Goal: Task Accomplishment & Management: Manage account settings

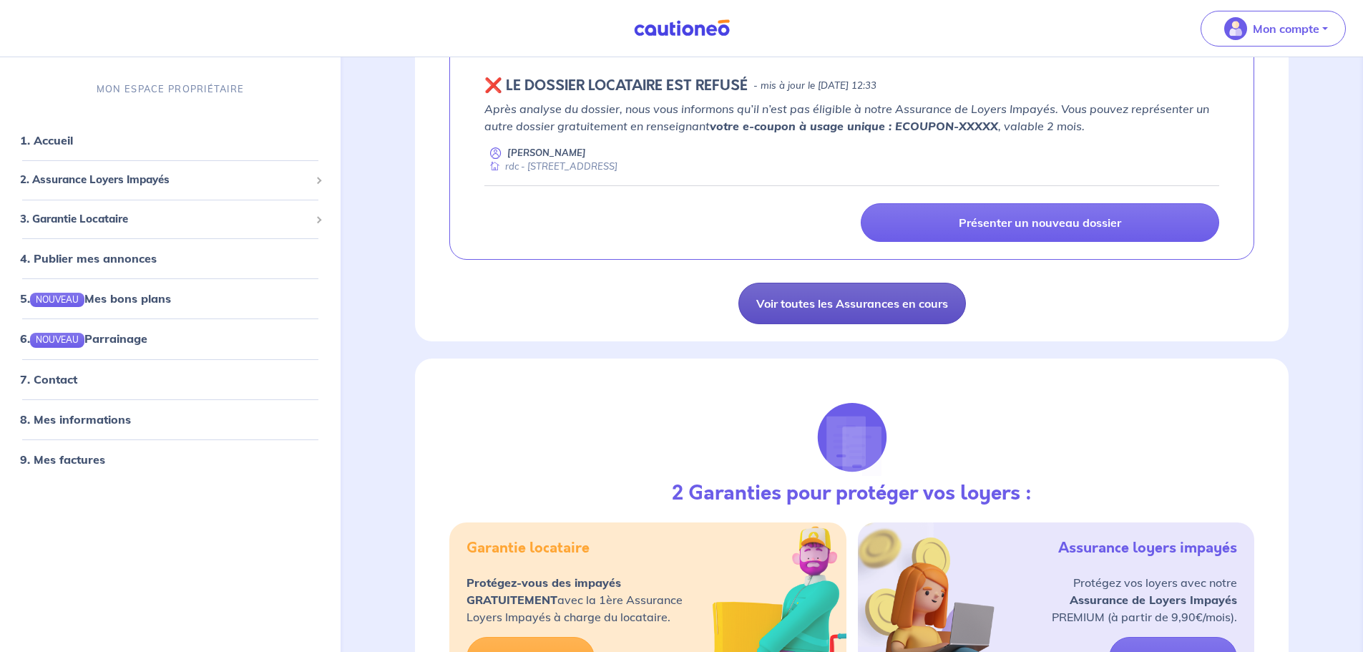
scroll to position [1217, 0]
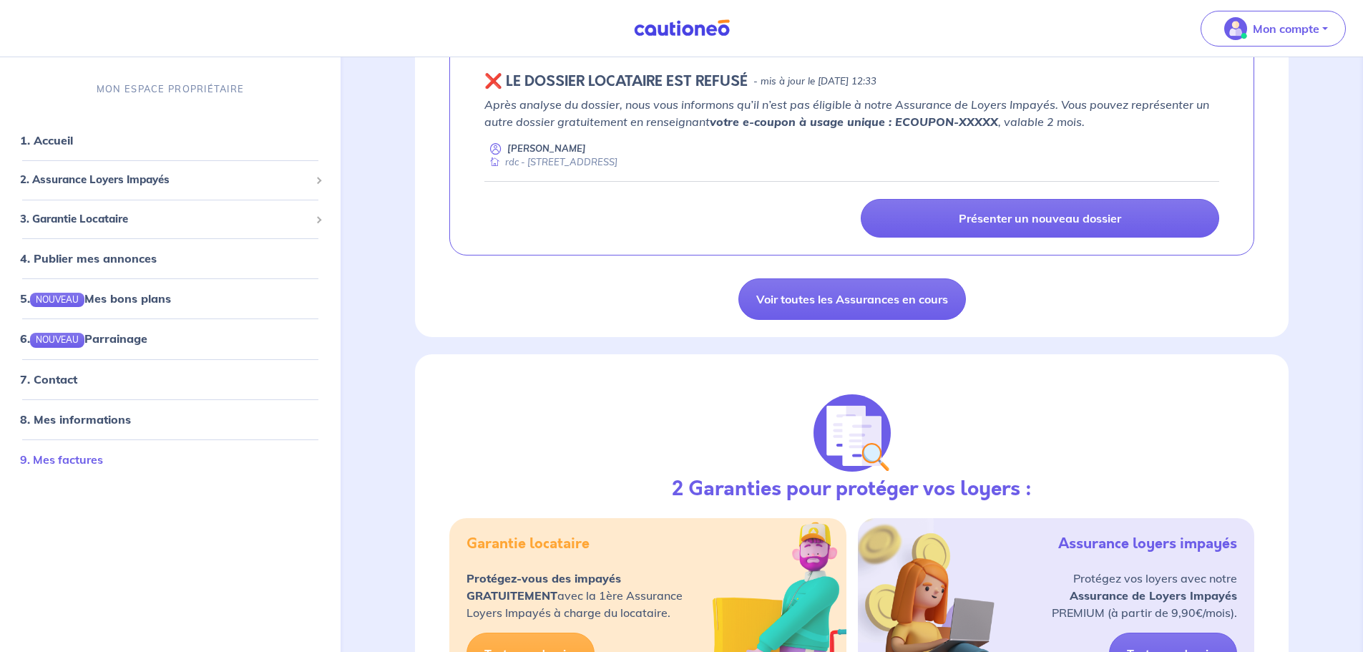
click at [62, 461] on link "9. Mes factures" at bounding box center [61, 459] width 83 height 14
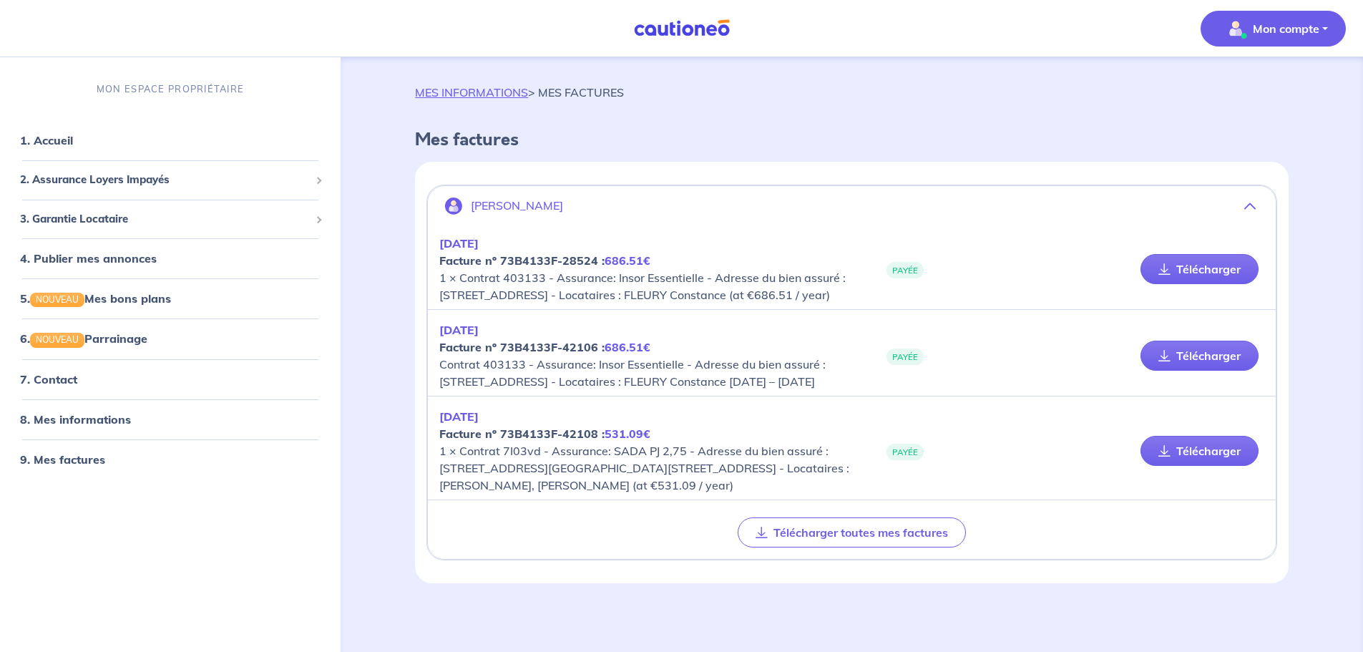
scroll to position [42, 0]
click at [68, 455] on link "9. Mes factures" at bounding box center [61, 459] width 83 height 14
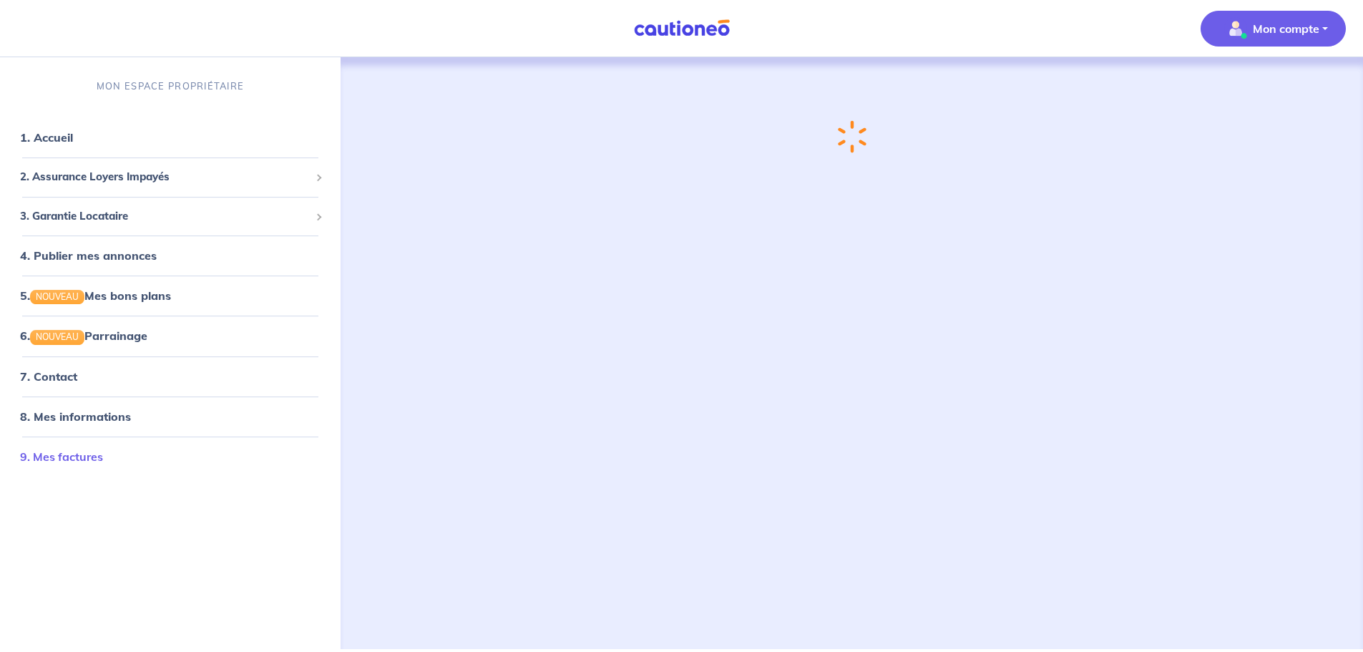
scroll to position [0, 0]
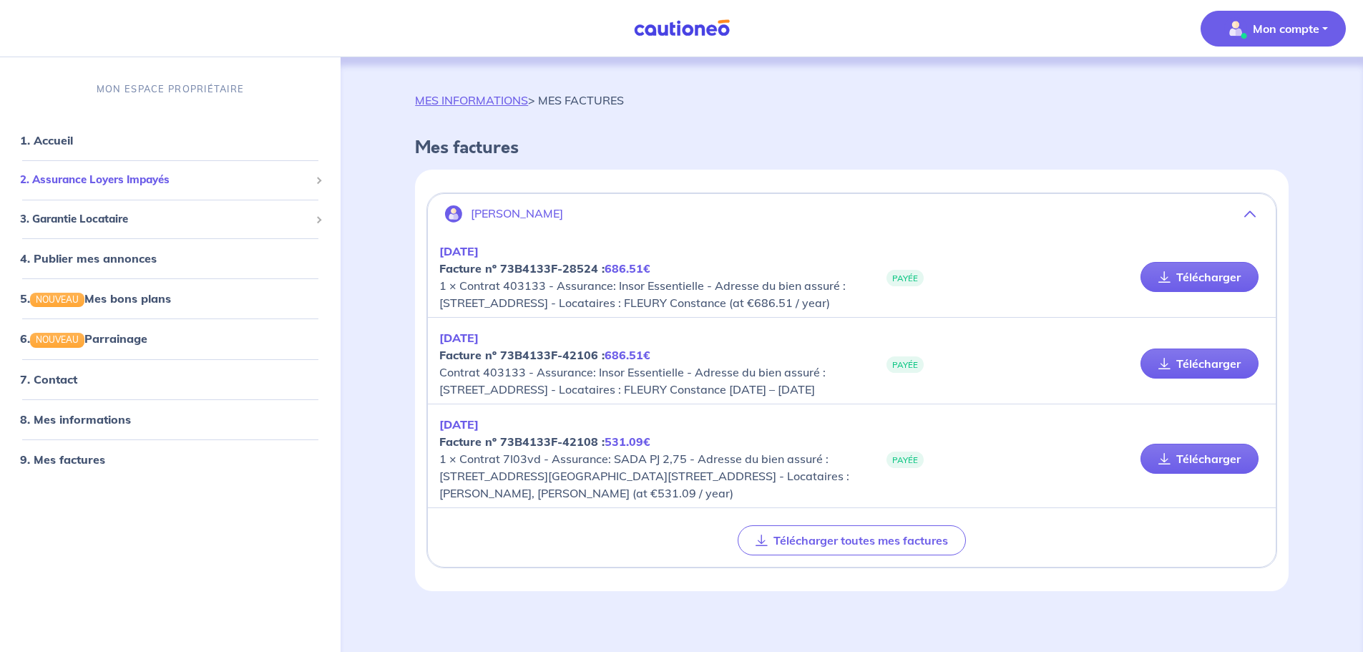
click at [141, 177] on span "2. Assurance Loyers Impayés" at bounding box center [165, 180] width 290 height 16
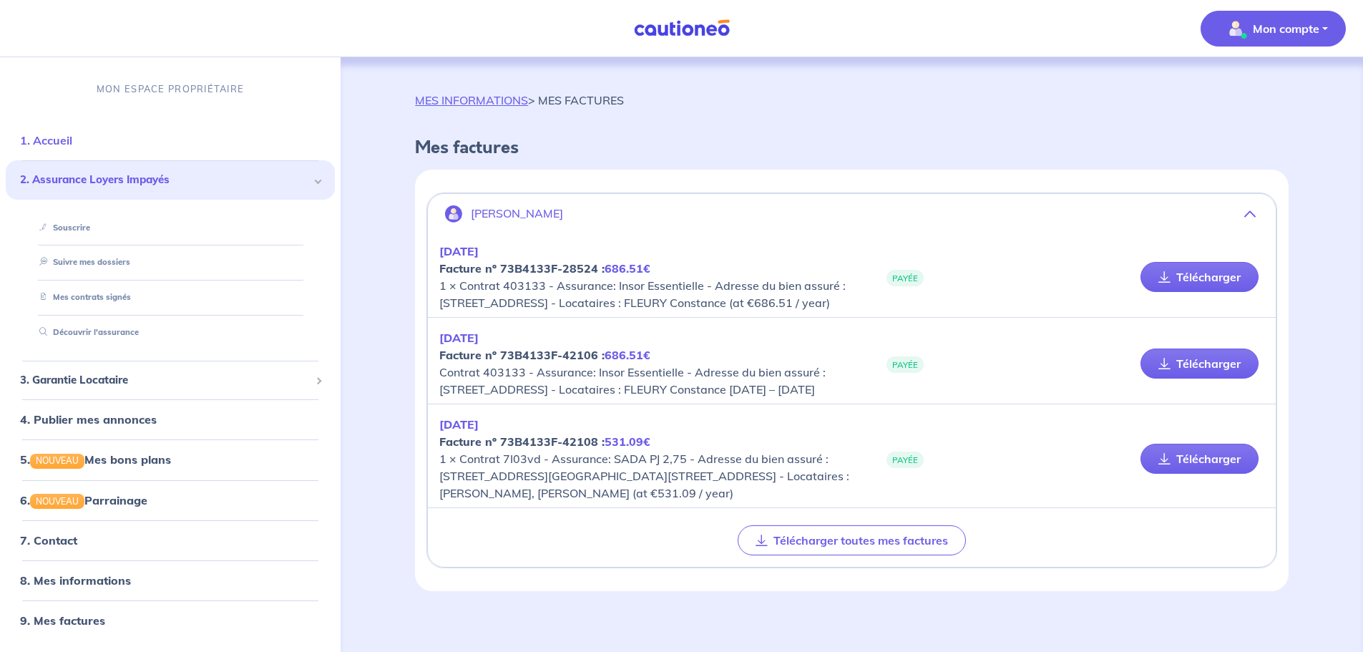
click at [64, 138] on link "1. Accueil" at bounding box center [46, 140] width 52 height 14
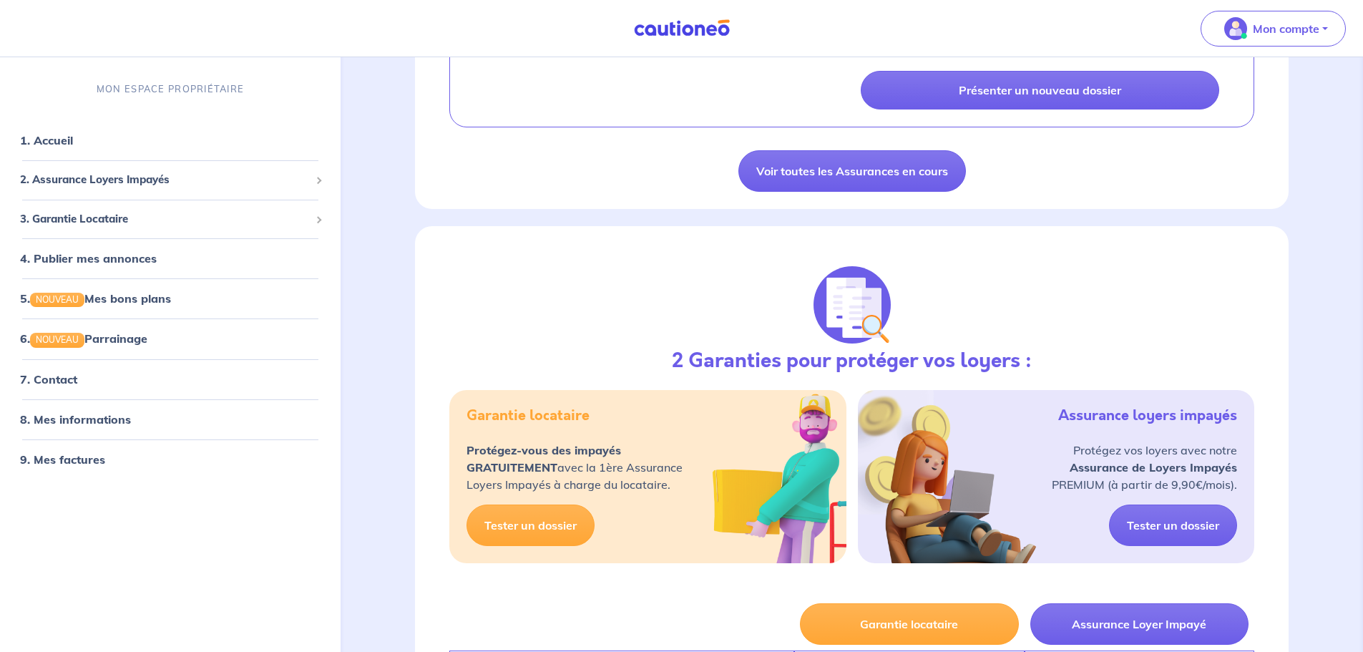
scroll to position [1360, 0]
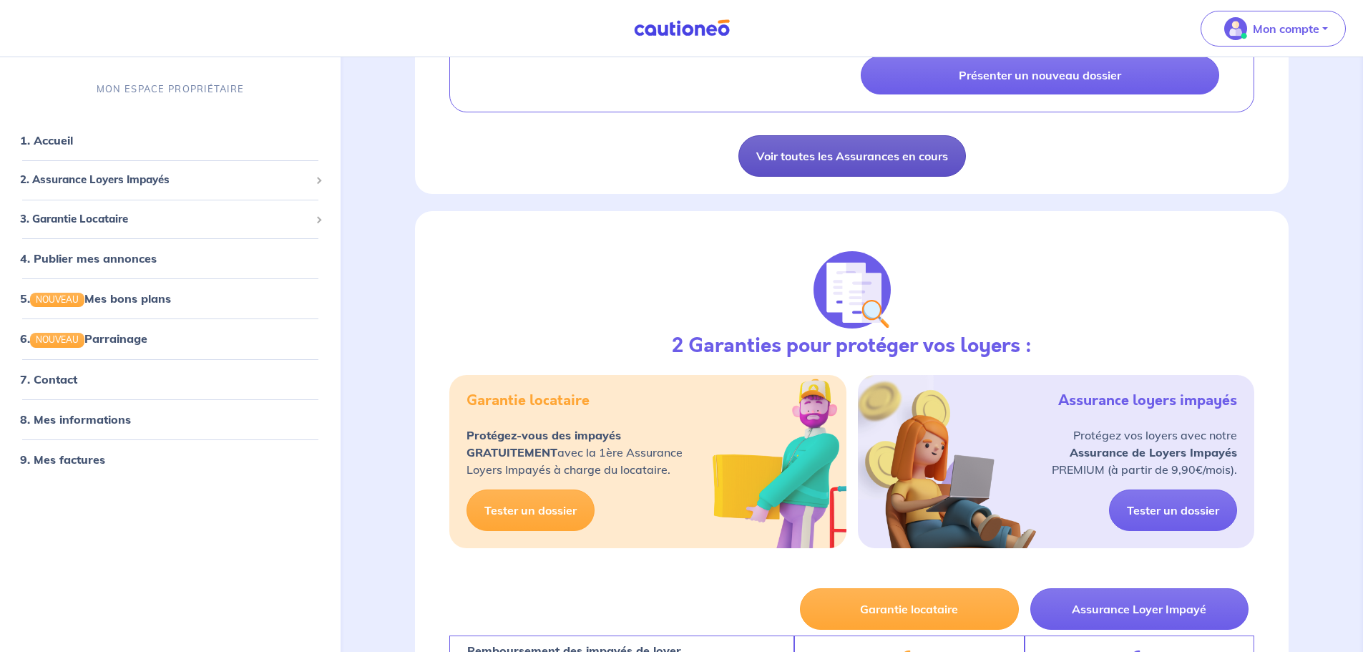
click at [865, 149] on link "Voir toutes les Assurances en cours" at bounding box center [853, 156] width 228 height 42
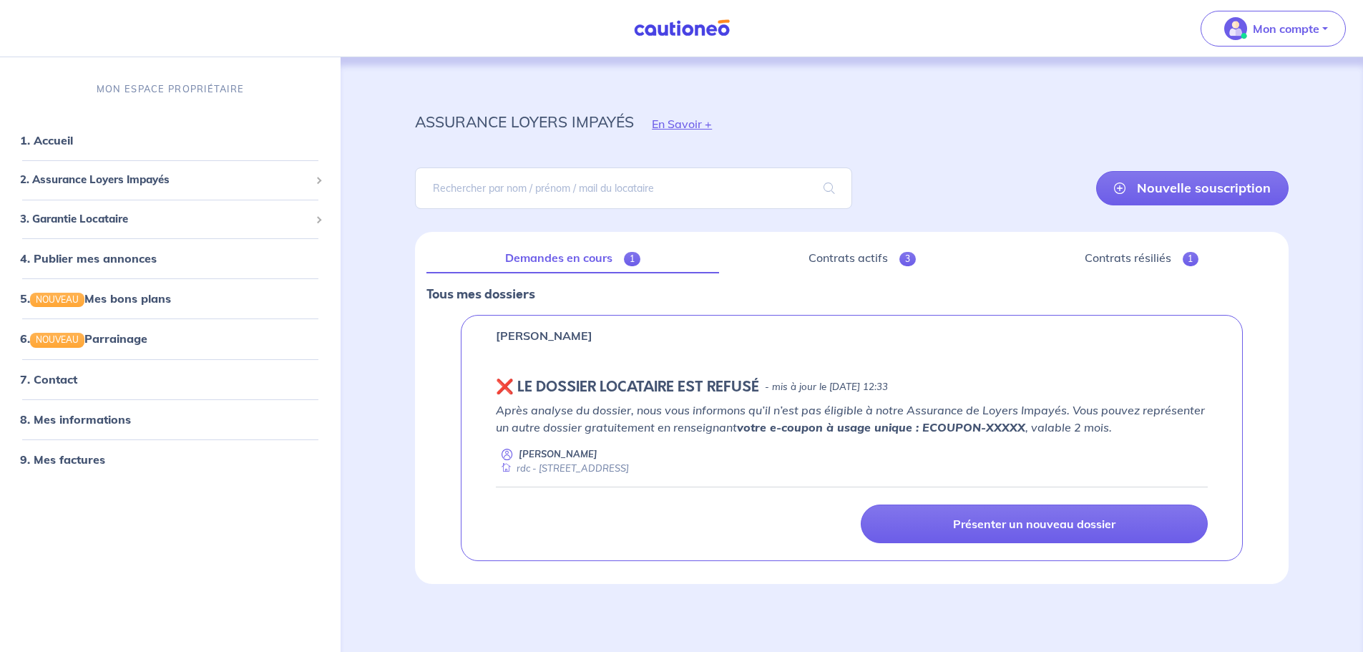
click at [583, 257] on link "Demandes en cours 1" at bounding box center [573, 258] width 292 height 30
click at [880, 262] on link "Contrats actifs 3" at bounding box center [863, 258] width 264 height 30
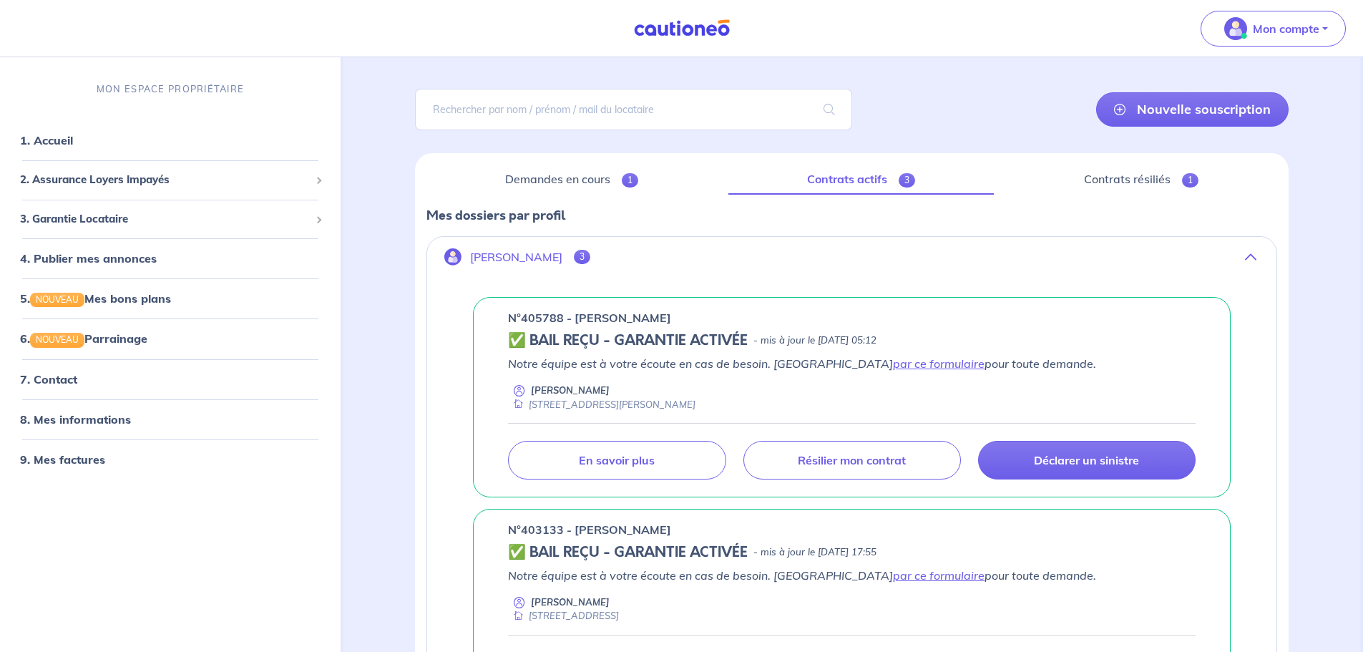
scroll to position [52, 0]
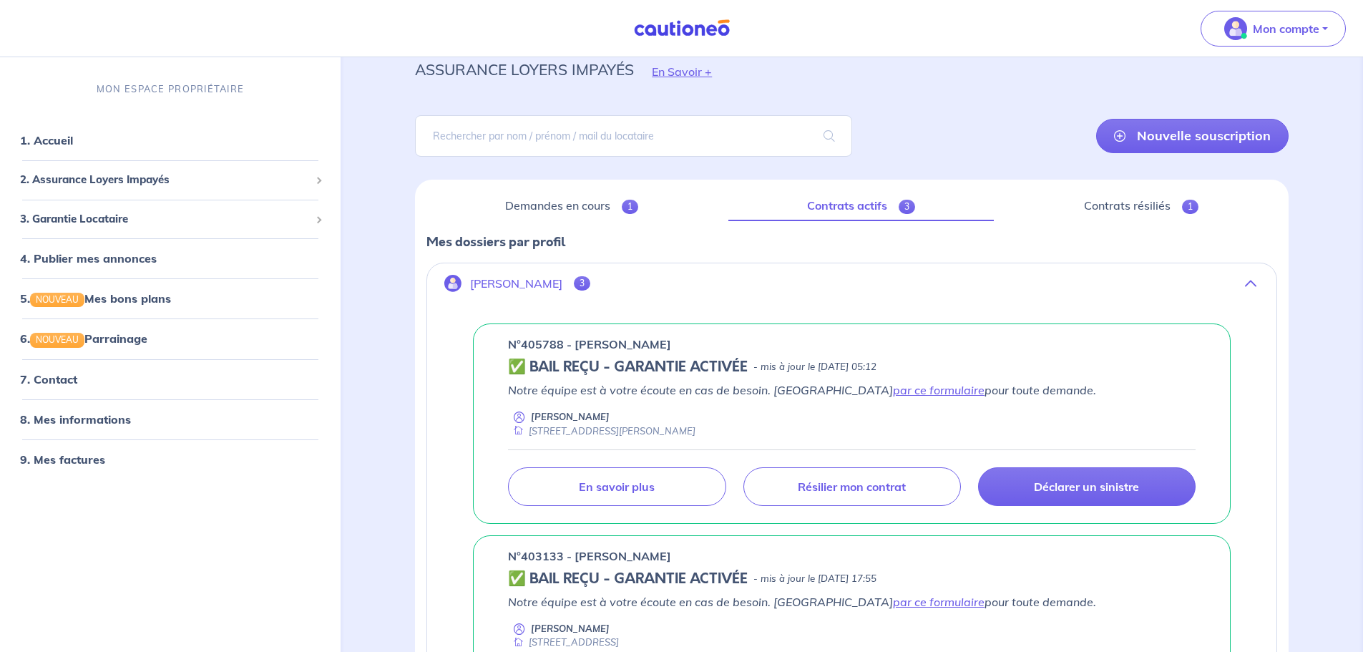
click at [566, 349] on p "n°405788 - [PERSON_NAME]" at bounding box center [589, 344] width 163 height 17
click at [1137, 204] on link "Contrats résiliés 1" at bounding box center [1141, 206] width 272 height 30
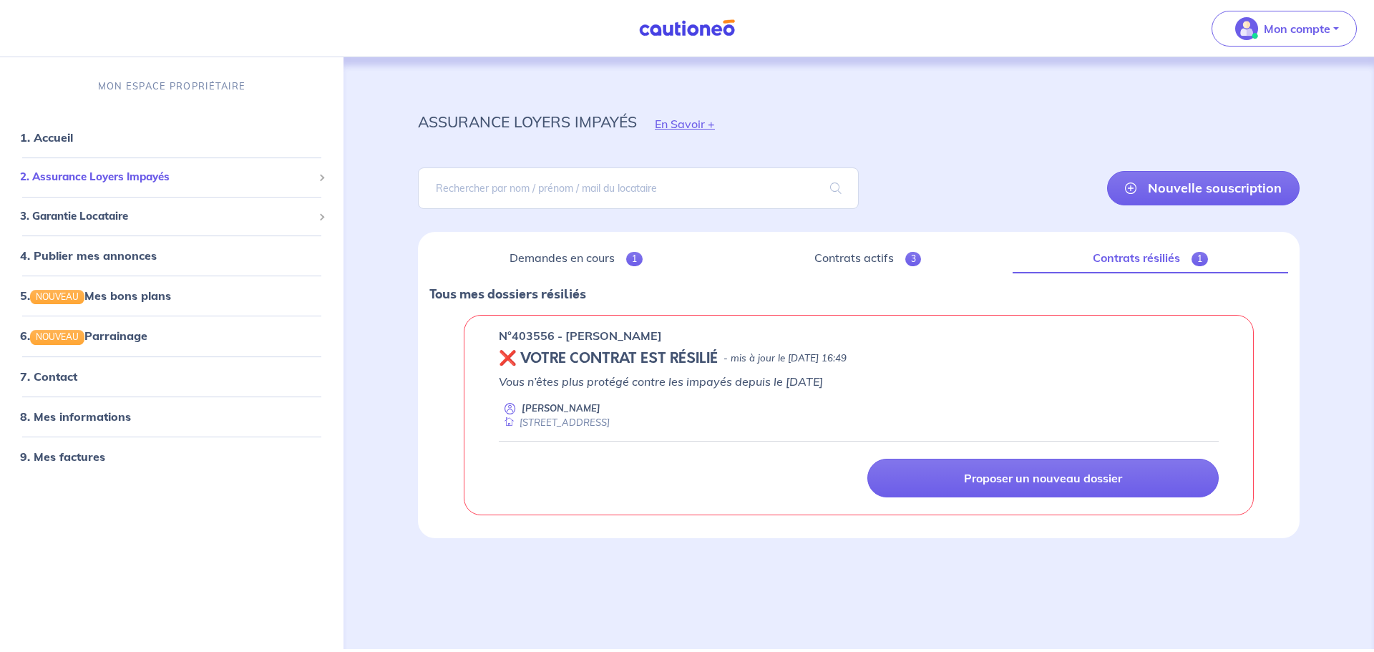
click at [109, 174] on span "2. Assurance Loyers Impayés" at bounding box center [166, 177] width 293 height 16
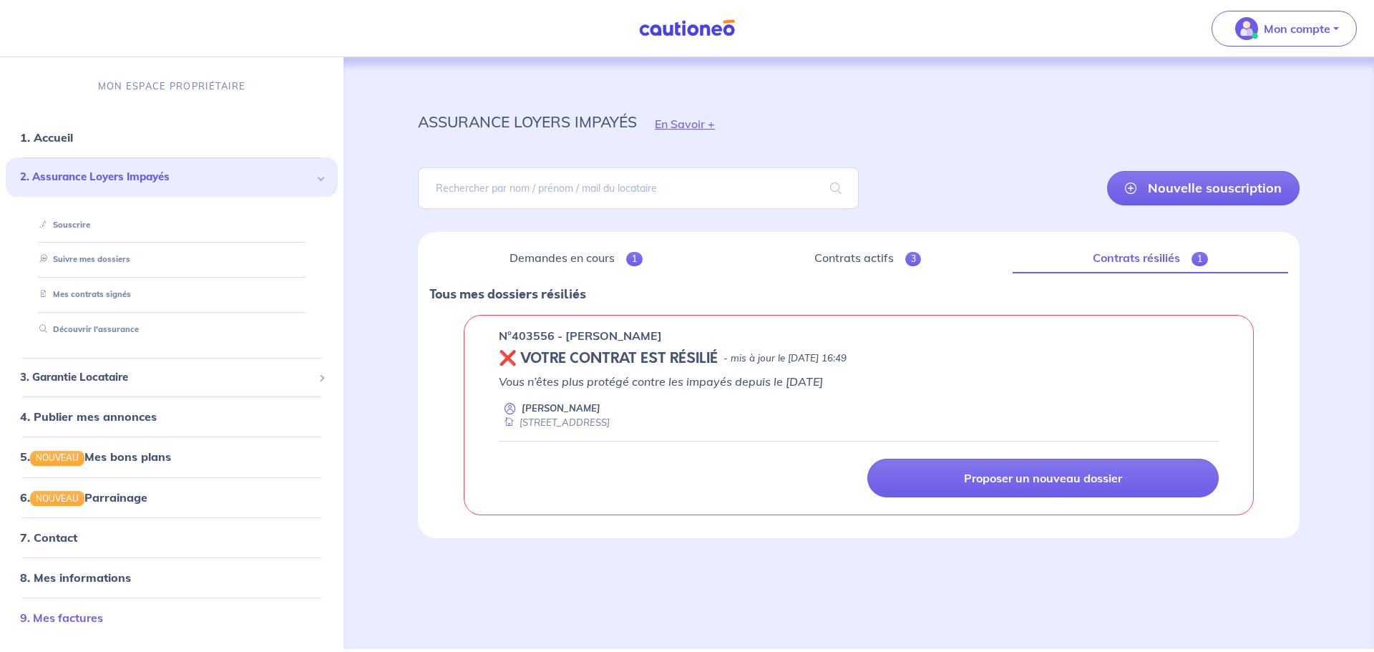
click at [56, 618] on link "9. Mes factures" at bounding box center [61, 617] width 83 height 14
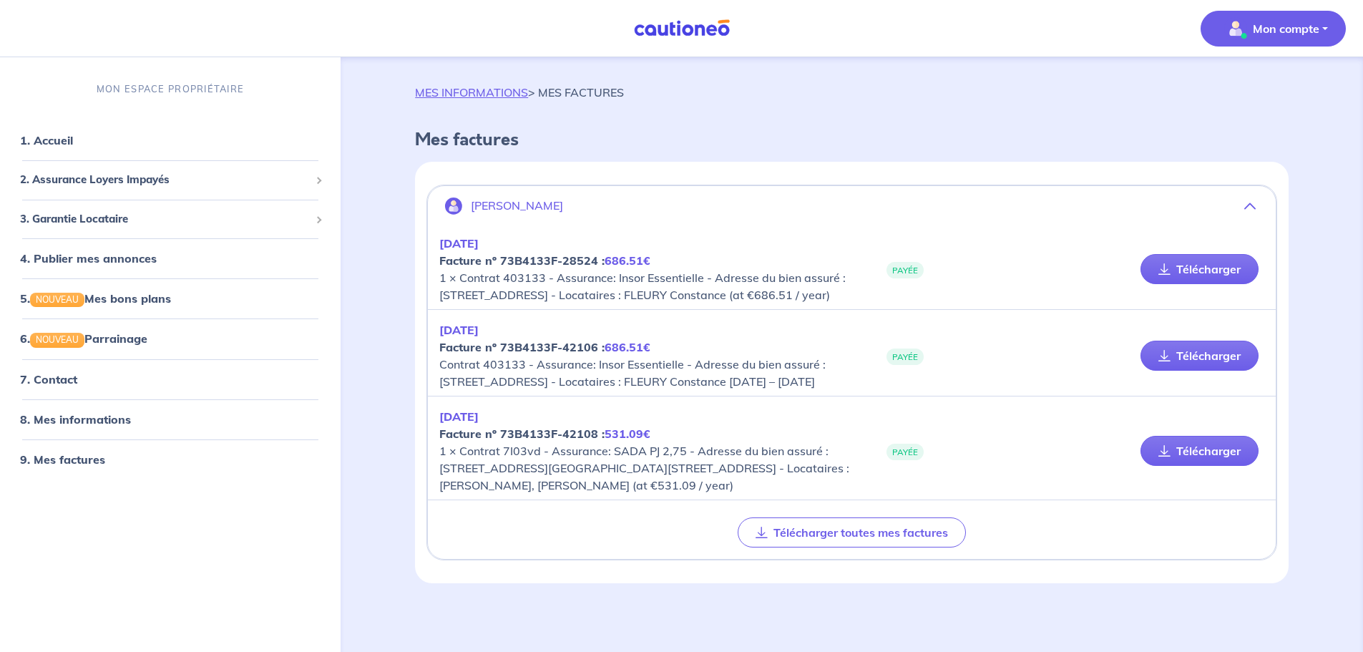
scroll to position [42, 0]
click at [1196, 346] on link "Télécharger" at bounding box center [1200, 356] width 118 height 30
click at [55, 135] on link "1. Accueil" at bounding box center [46, 140] width 52 height 14
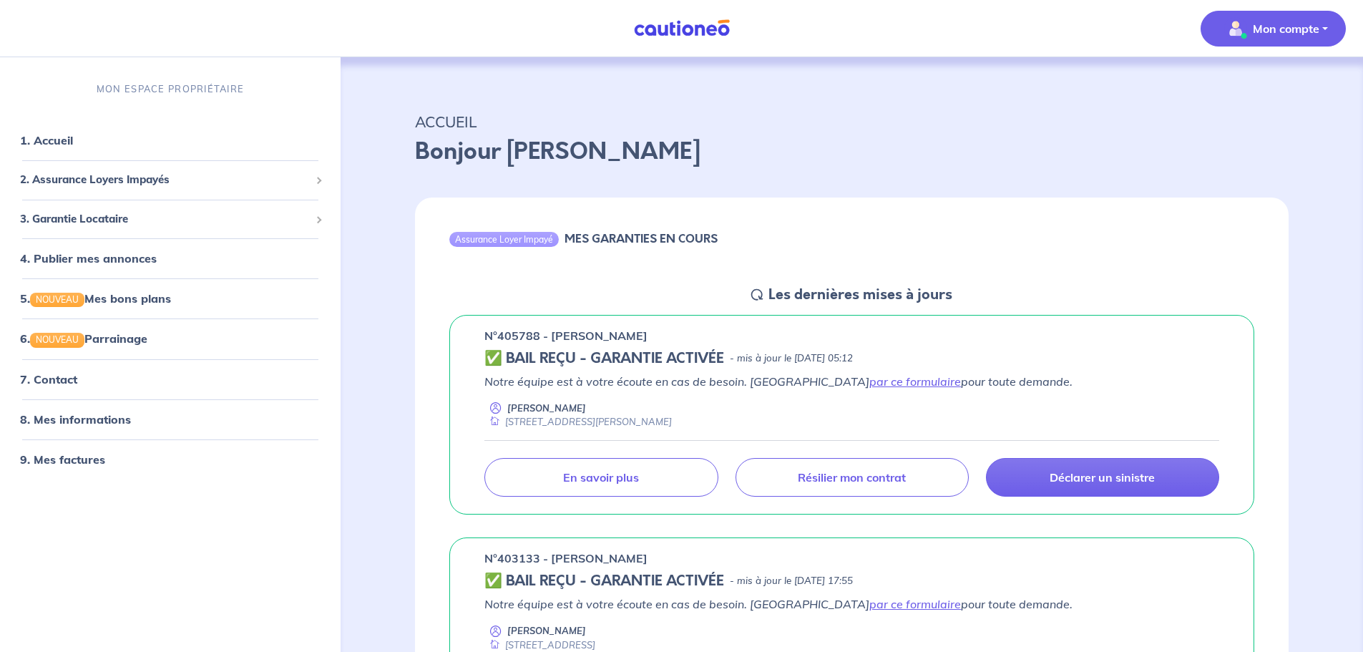
click at [1289, 27] on p "Mon compte" at bounding box center [1286, 28] width 67 height 17
click at [1288, 94] on link "Mes informations" at bounding box center [1259, 88] width 115 height 23
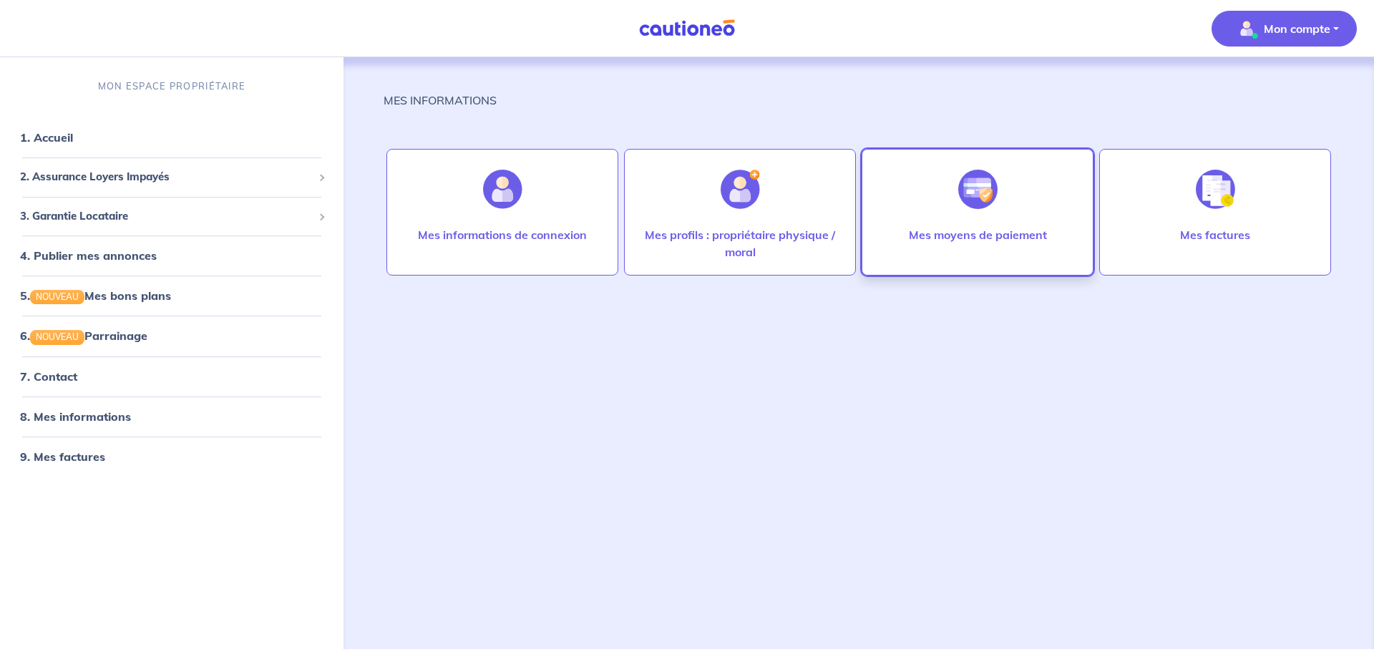
click at [990, 234] on p "Mes moyens de paiement" at bounding box center [978, 234] width 138 height 17
